Goal: Task Accomplishment & Management: Use online tool/utility

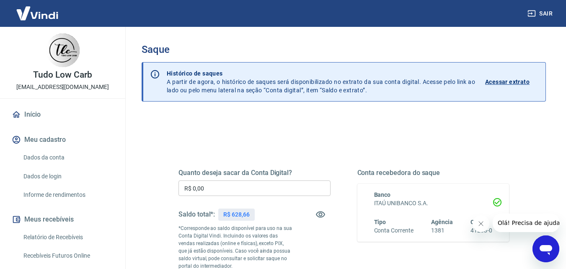
click at [210, 188] on input "R$ 0,00" at bounding box center [255, 188] width 152 height 16
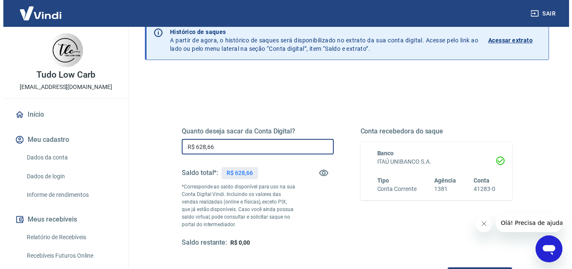
scroll to position [153, 0]
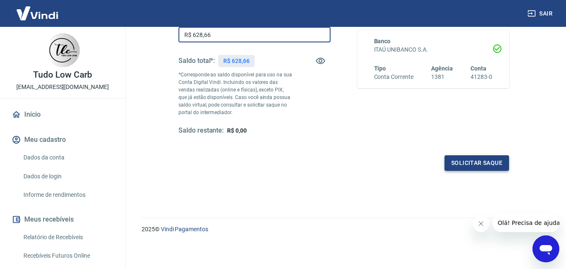
type input "R$ 628,66"
click at [473, 160] on button "Solicitar saque" at bounding box center [477, 163] width 65 height 16
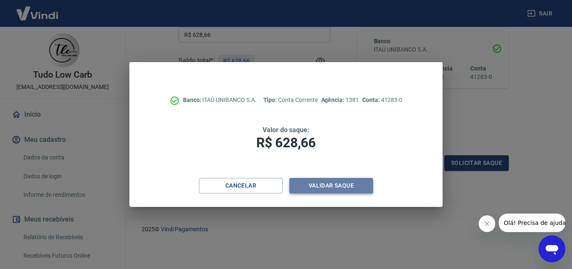
click at [334, 183] on button "Validar saque" at bounding box center [332, 186] width 84 height 16
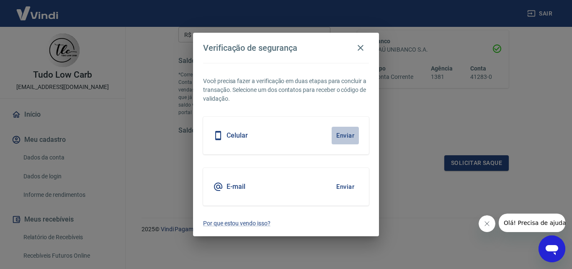
click at [343, 135] on button "Enviar" at bounding box center [345, 136] width 27 height 18
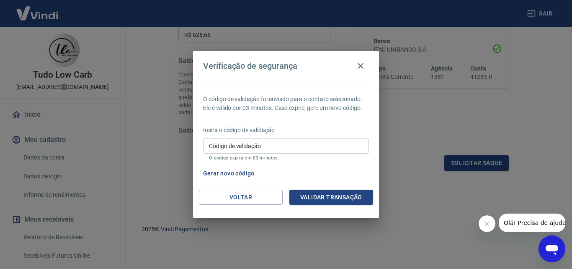
click at [221, 147] on input "Código de validação" at bounding box center [286, 146] width 166 height 16
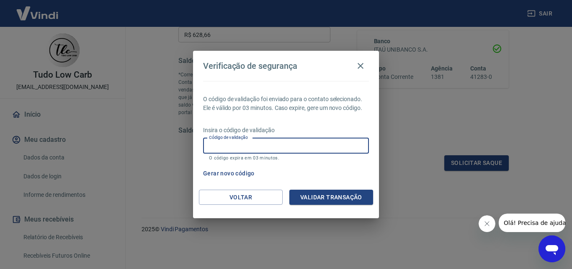
click at [221, 147] on input "Código de validação" at bounding box center [286, 146] width 166 height 16
click at [339, 196] on button "Validar transação" at bounding box center [332, 197] width 84 height 16
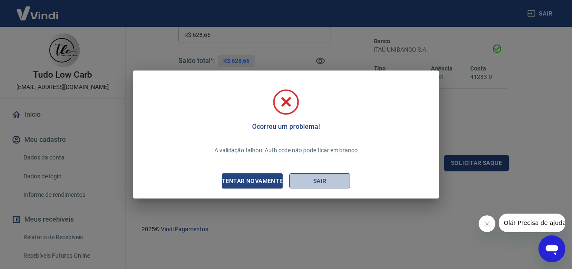
click at [319, 182] on button "Sair" at bounding box center [320, 181] width 61 height 16
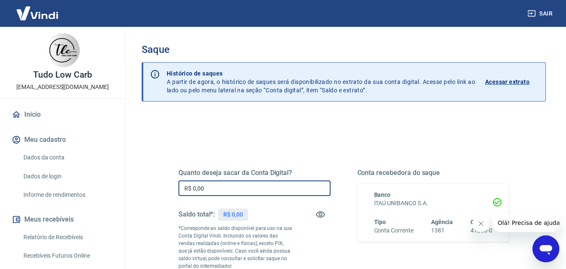
click at [238, 193] on input "R$ 0,00" at bounding box center [255, 188] width 152 height 16
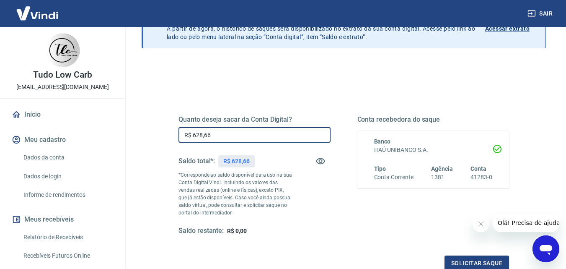
scroll to position [84, 0]
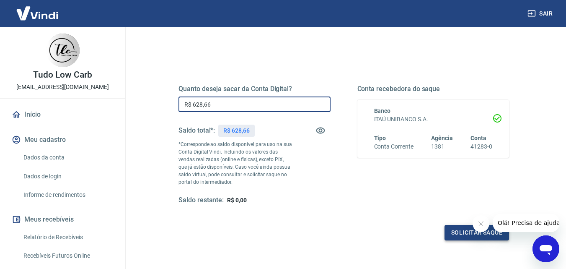
type input "R$ 628,66"
click at [464, 228] on button "Solicitar saque" at bounding box center [477, 233] width 65 height 16
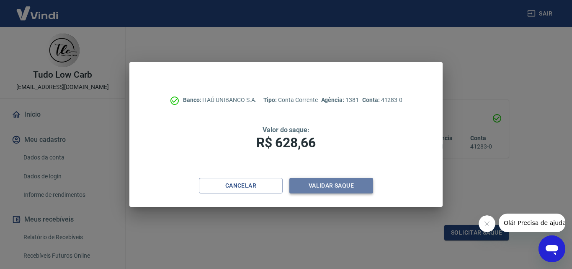
click at [338, 184] on button "Validar saque" at bounding box center [332, 186] width 84 height 16
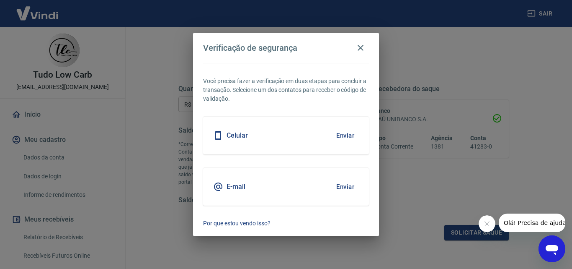
click at [344, 186] on button "Enviar" at bounding box center [345, 187] width 27 height 18
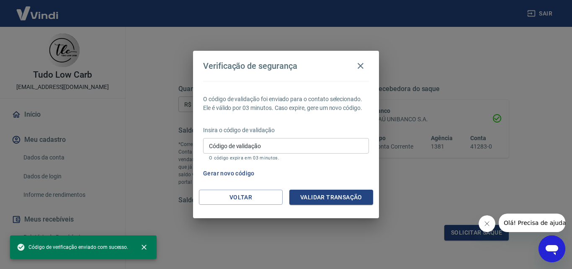
click at [223, 148] on input "Código de validação" at bounding box center [286, 146] width 166 height 16
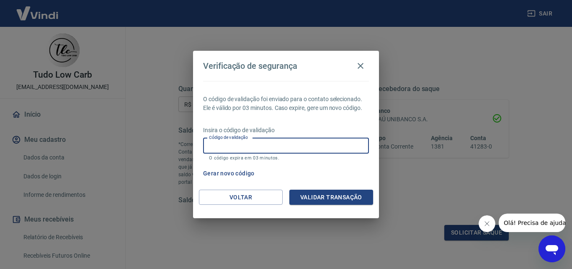
paste input "343402"
type input "343402"
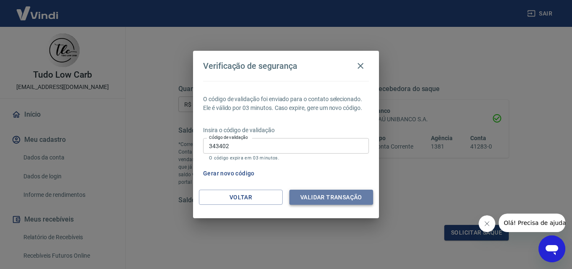
click at [324, 197] on button "Validar transação" at bounding box center [332, 197] width 84 height 16
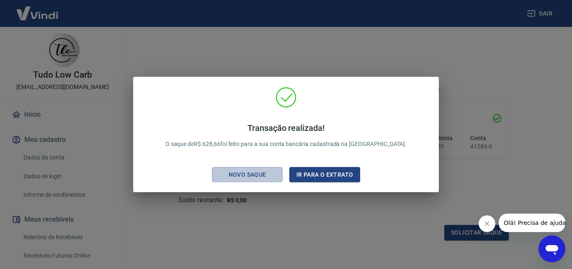
drag, startPoint x: 242, startPoint y: 173, endPoint x: 270, endPoint y: 159, distance: 31.9
click at [242, 173] on div "Novo saque" at bounding box center [248, 174] width 58 height 10
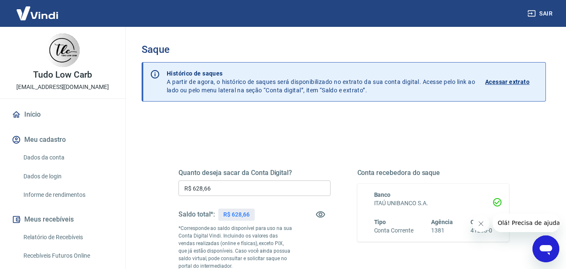
scroll to position [153, 0]
